Goal: Register for event/course

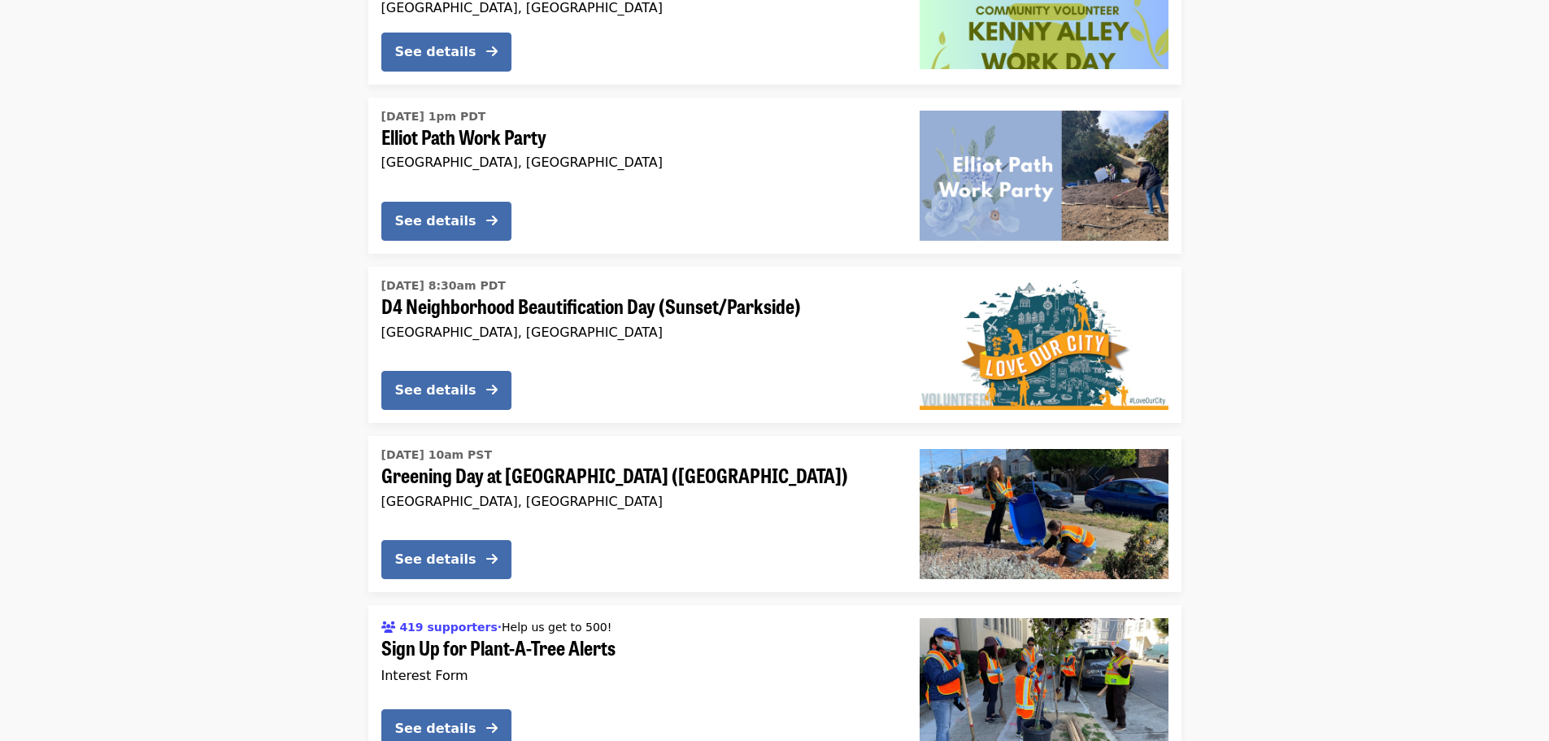
scroll to position [4176, 0]
click at [440, 381] on div "See details" at bounding box center [435, 391] width 81 height 20
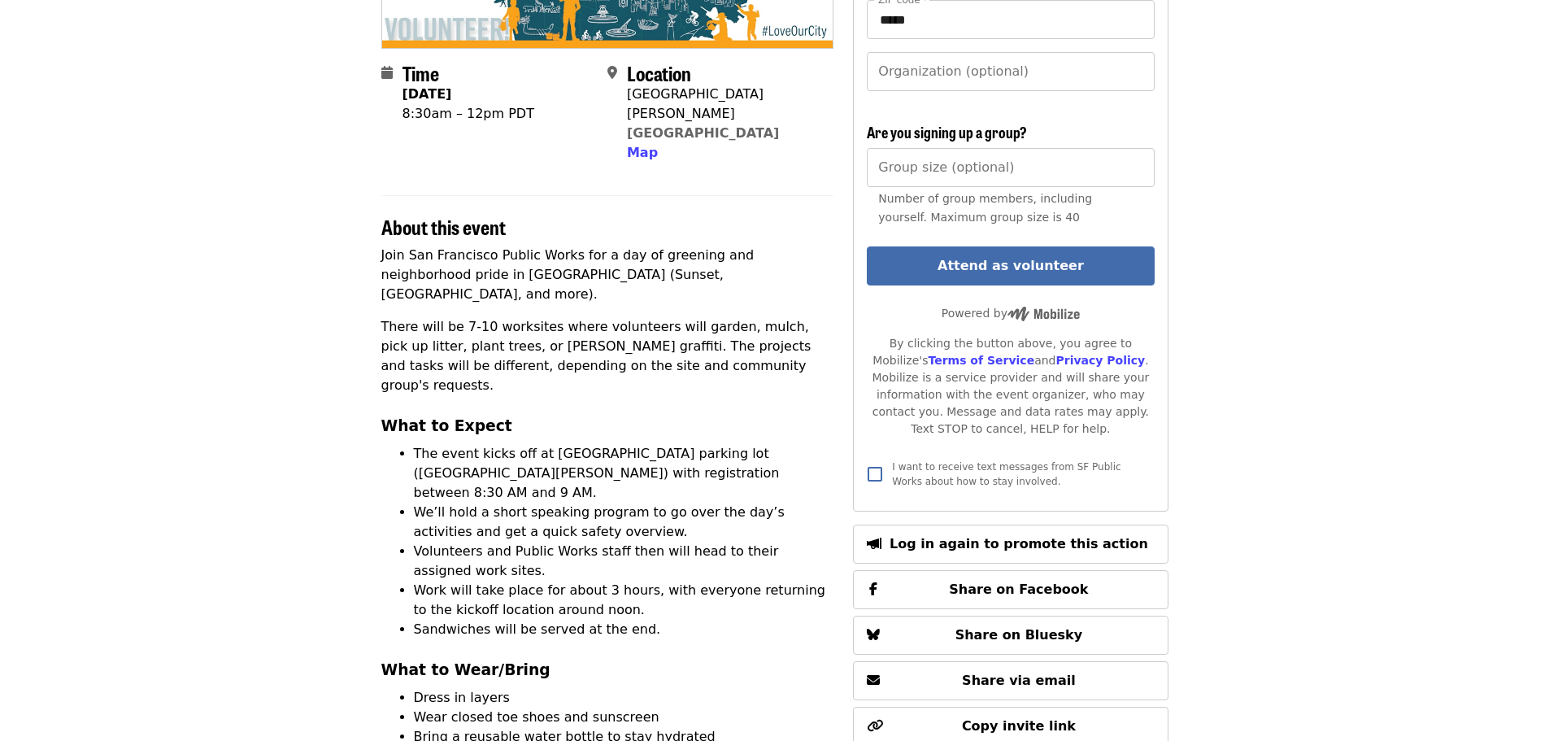
scroll to position [81, 0]
